Goal: Task Accomplishment & Management: Complete application form

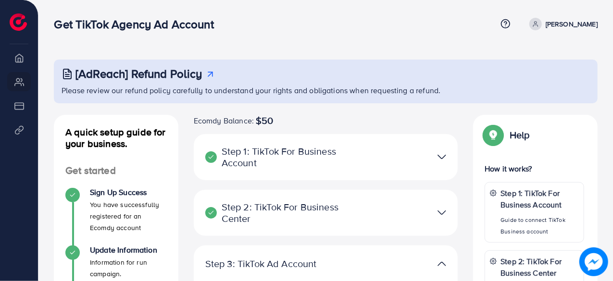
drag, startPoint x: 458, startPoint y: 139, endPoint x: 442, endPoint y: 151, distance: 20.2
click at [443, 150] on div "Step 1: TikTok For Business Account Connect to TikTok for Business to access al…" at bounding box center [326, 162] width 264 height 56
click at [433, 156] on div at bounding box center [411, 157] width 86 height 14
click at [356, 143] on div "Step 1: TikTok For Business Account Connect to TikTok for Business to access al…" at bounding box center [326, 157] width 264 height 46
click at [437, 156] on div at bounding box center [411, 157] width 86 height 14
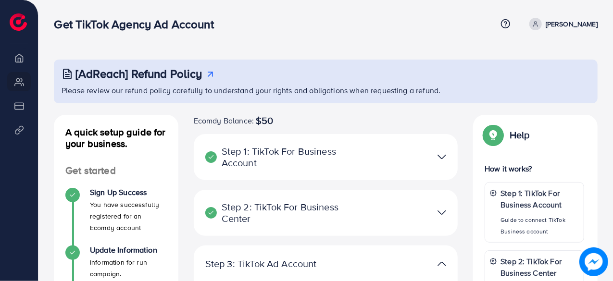
click at [444, 156] on img at bounding box center [441, 157] width 9 height 14
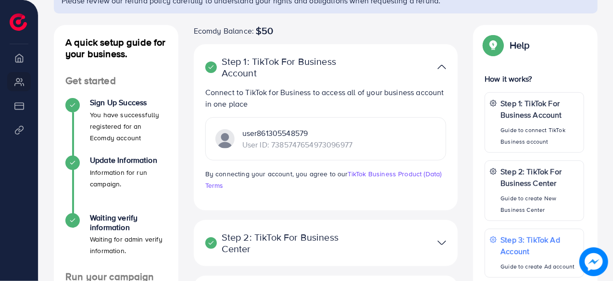
scroll to position [92, 0]
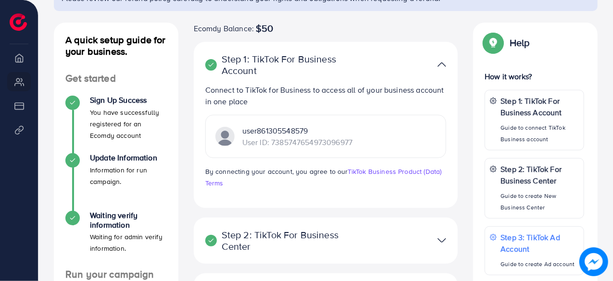
click at [435, 237] on div at bounding box center [411, 241] width 86 height 14
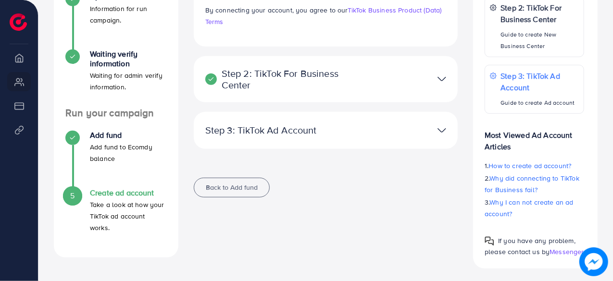
scroll to position [253, 0]
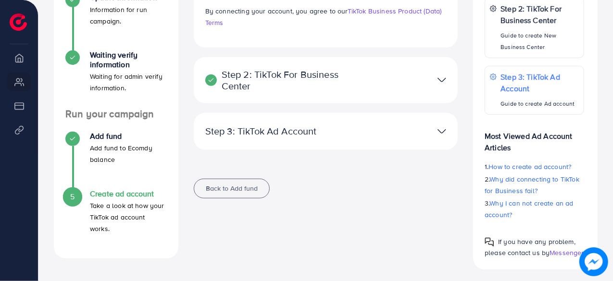
click at [445, 78] on img at bounding box center [441, 80] width 9 height 14
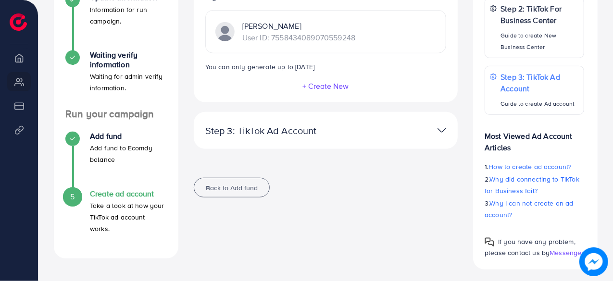
scroll to position [256, 0]
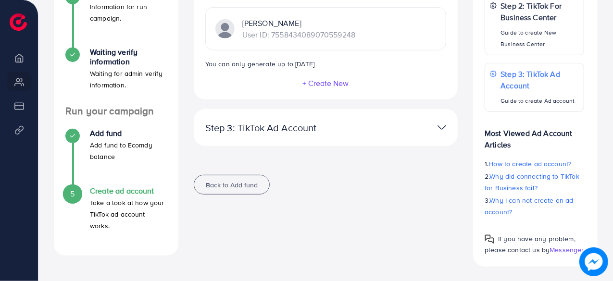
click at [412, 124] on div at bounding box center [411, 128] width 86 height 14
click at [444, 124] on img at bounding box center [441, 128] width 9 height 14
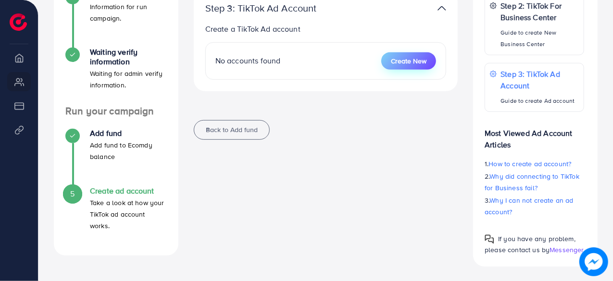
click at [422, 60] on span "Create New" at bounding box center [409, 61] width 36 height 10
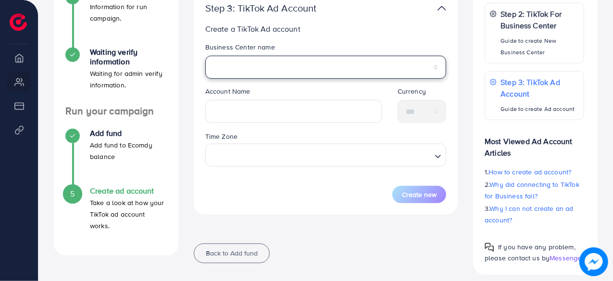
click at [280, 64] on select "**********" at bounding box center [325, 67] width 241 height 23
select select "**********"
click at [205, 56] on select "**********" at bounding box center [325, 67] width 241 height 23
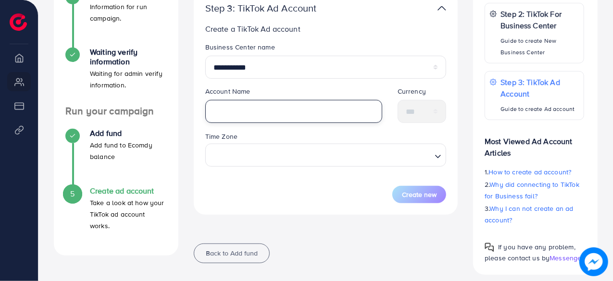
click at [253, 114] on input "text" at bounding box center [293, 111] width 177 height 23
type input "**********"
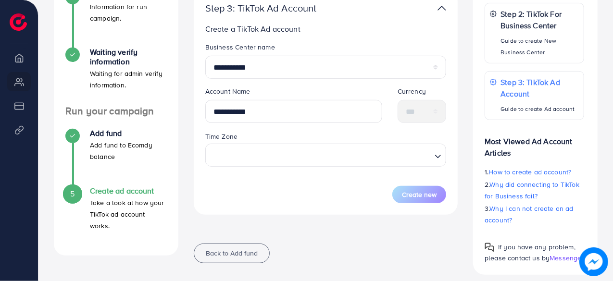
click at [270, 167] on div "Time Zone Loading..." at bounding box center [326, 152] width 257 height 43
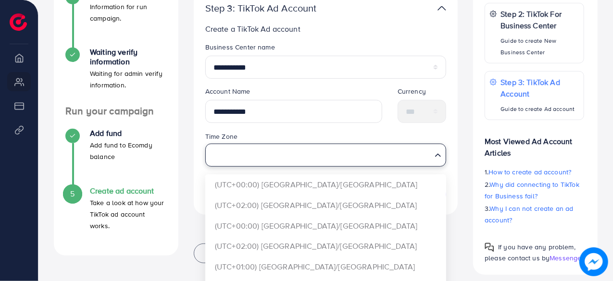
click at [286, 148] on input "Search for option" at bounding box center [321, 155] width 222 height 18
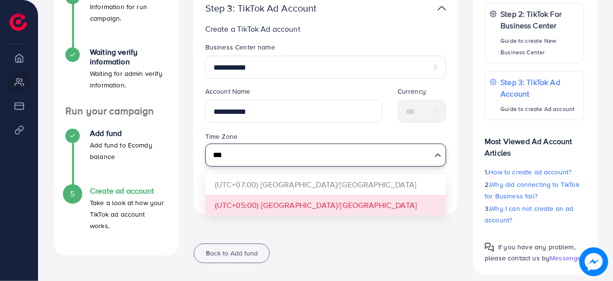
type input "***"
click at [270, 196] on form "**********" at bounding box center [325, 122] width 241 height 161
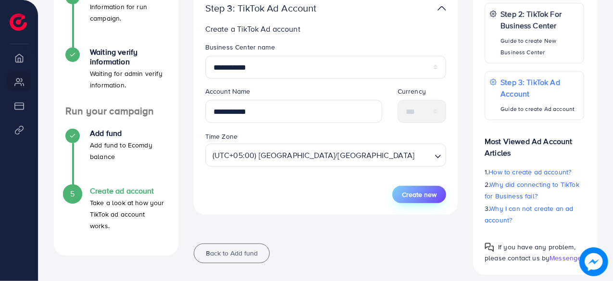
click at [432, 194] on span "Create new" at bounding box center [419, 195] width 35 height 10
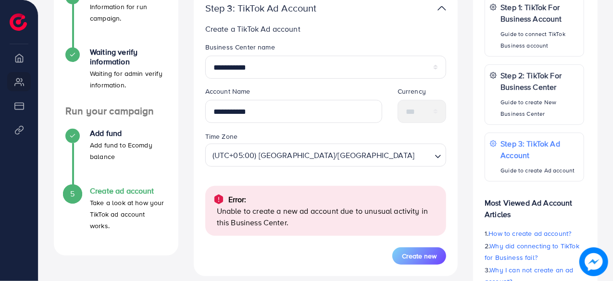
scroll to position [5, 0]
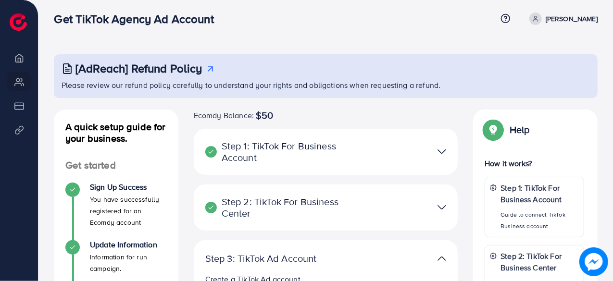
click at [445, 148] on img at bounding box center [441, 152] width 9 height 14
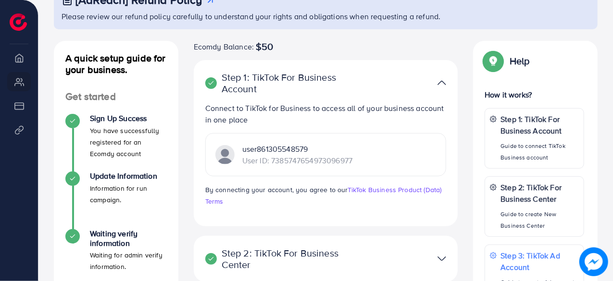
scroll to position [87, 0]
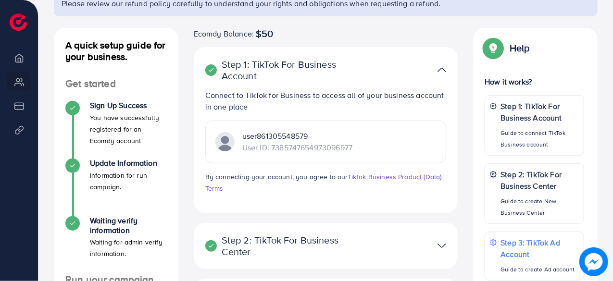
click at [269, 136] on p "user861305548579" at bounding box center [297, 136] width 110 height 12
click at [402, 144] on div "user861305548579 User ID: 7385747654973096977" at bounding box center [325, 141] width 241 height 43
click at [418, 173] on link "TikTok Business Product (Data) Terms" at bounding box center [323, 182] width 236 height 21
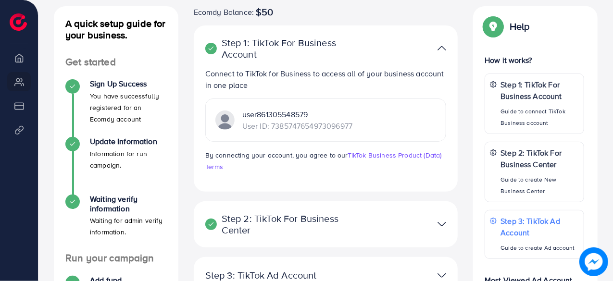
scroll to position [36, 0]
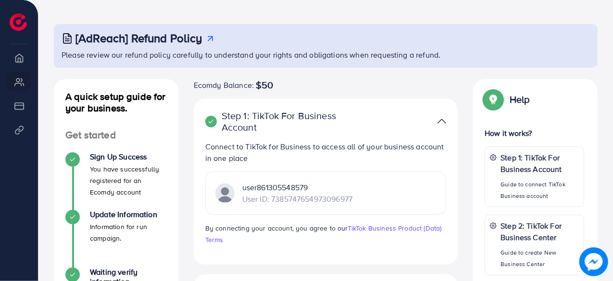
click at [599, 262] on img at bounding box center [593, 261] width 29 height 29
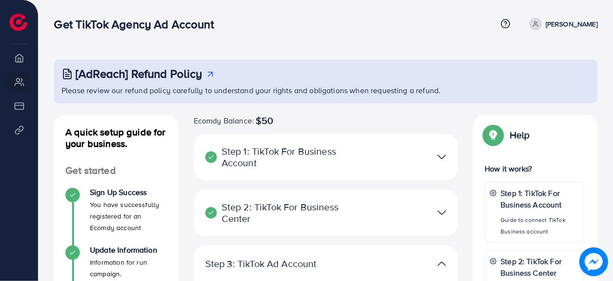
click at [445, 153] on img at bounding box center [441, 157] width 9 height 14
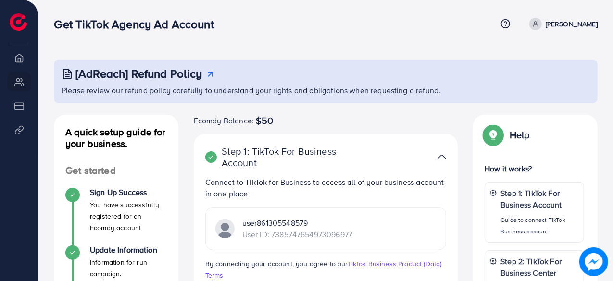
click at [581, 19] on p "[PERSON_NAME]" at bounding box center [571, 24] width 52 height 12
click at [542, 19] on span at bounding box center [535, 24] width 12 height 12
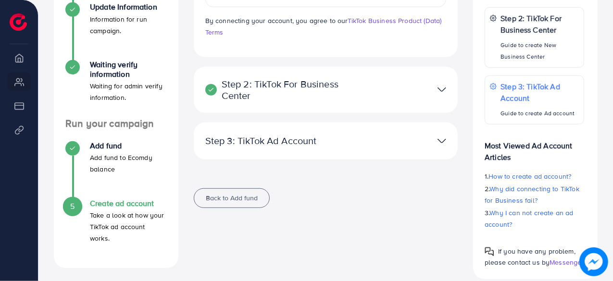
scroll to position [246, 0]
